Goal: Information Seeking & Learning: Learn about a topic

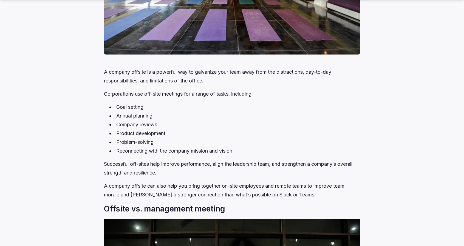
scroll to position [219, 0]
click at [239, 150] on li "Reconnecting with the company mission and vision" at bounding box center [234, 151] width 250 height 9
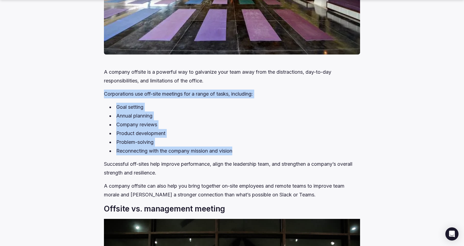
drag, startPoint x: 235, startPoint y: 151, endPoint x: 97, endPoint y: 97, distance: 147.9
copy div "Corporations use off-site meetings for a range of tasks, including: Goal settin…"
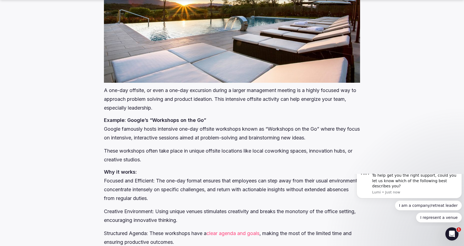
scroll to position [2167, 0]
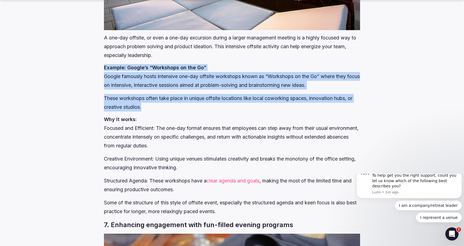
drag, startPoint x: 143, startPoint y: 115, endPoint x: 103, endPoint y: 75, distance: 56.5
copy div "Example: Google’s “Workshops on the Go” Google famously hosts intensive one-day…"
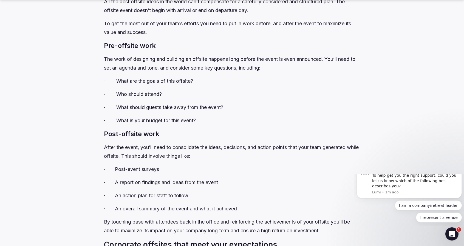
scroll to position [2935, 0]
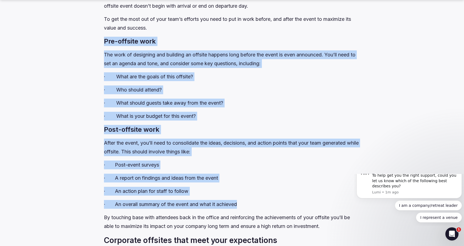
drag, startPoint x: 246, startPoint y: 222, endPoint x: 72, endPoint y: 60, distance: 237.6
copy div "Pre-offsite work The work of designing and building an offsite happens long bef…"
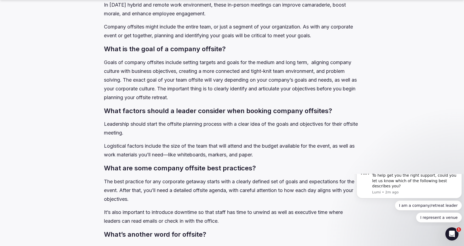
scroll to position [3402, 0]
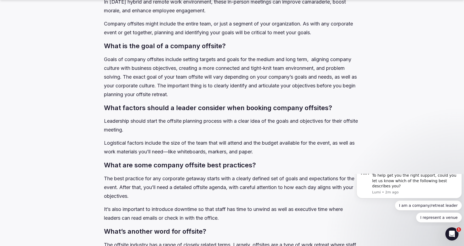
click at [186, 99] on p "Goals of company offsites include setting targets and goals for the medium and …" at bounding box center [232, 77] width 256 height 44
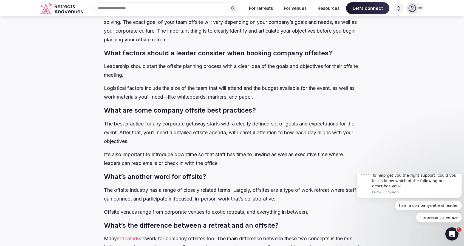
scroll to position [3429, 0]
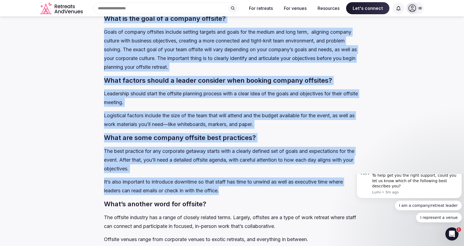
drag, startPoint x: 234, startPoint y: 210, endPoint x: 105, endPoint y: 35, distance: 217.4
copy div "Lore ip dol sita co a elitsed doeiusm? Tempo in utlabor etdolore magnaal enimad…"
